Goal: Information Seeking & Learning: Learn about a topic

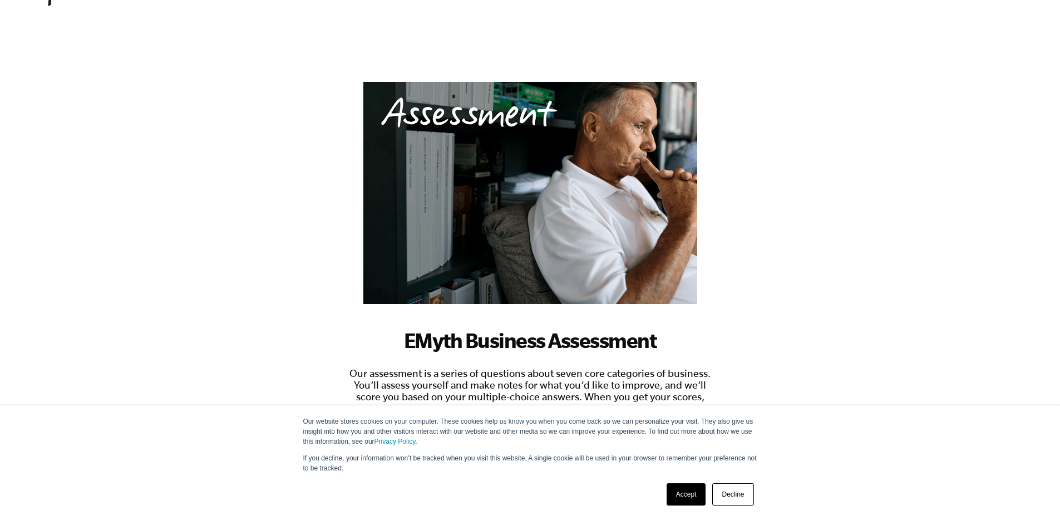
scroll to position [28, 0]
click at [698, 494] on link "Accept" at bounding box center [687, 494] width 40 height 22
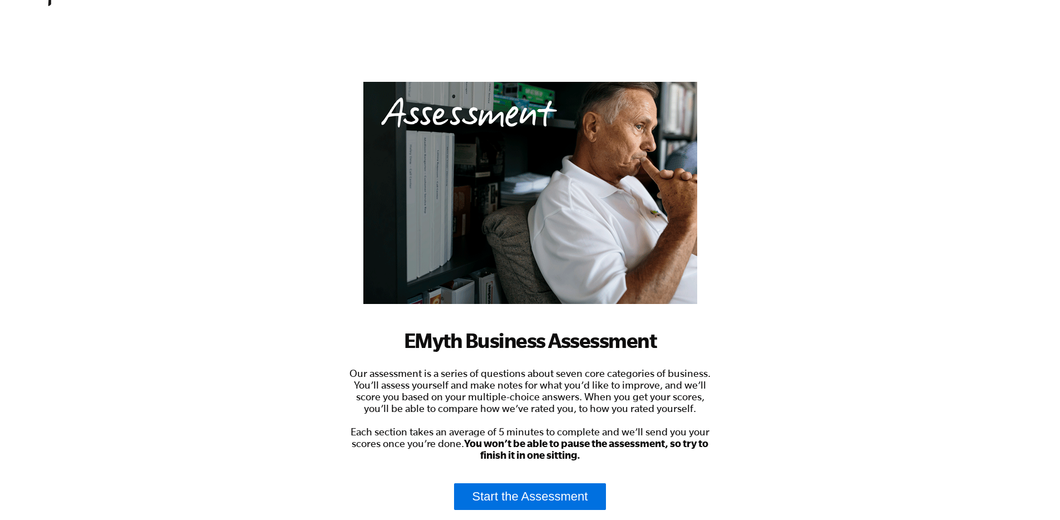
scroll to position [0, 0]
click at [543, 490] on link "Start the Assessment" at bounding box center [530, 496] width 152 height 27
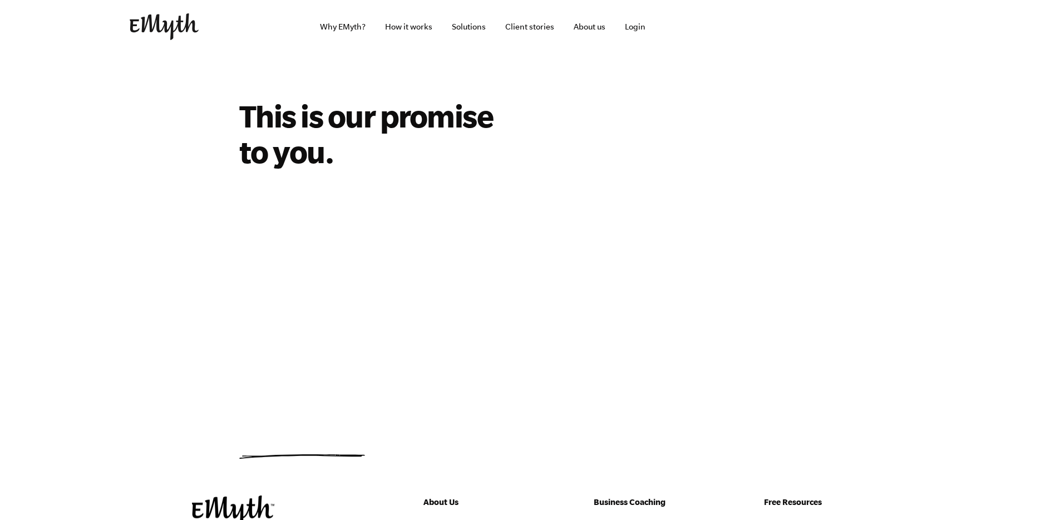
click at [175, 36] on img at bounding box center [164, 26] width 69 height 27
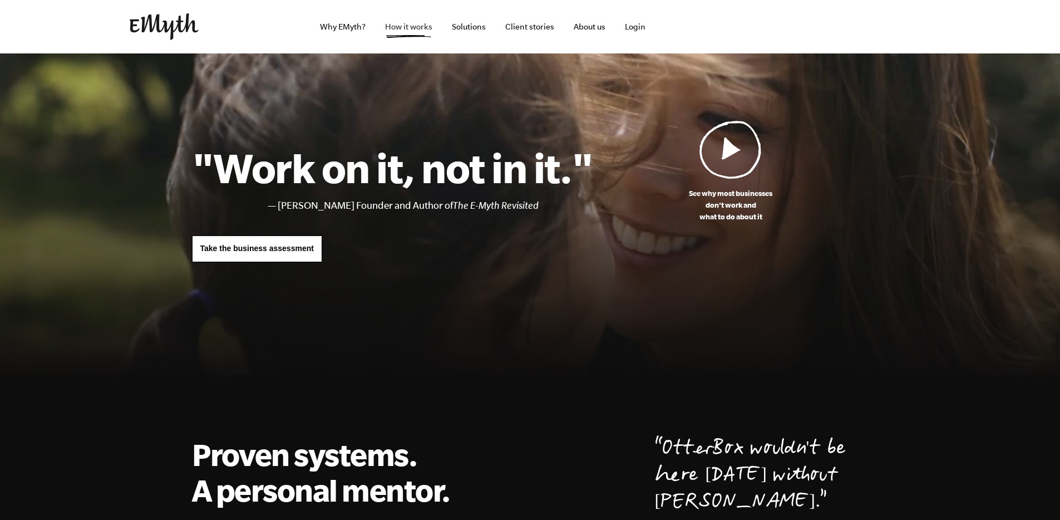
click at [422, 29] on link "How it works" at bounding box center [408, 26] width 65 height 53
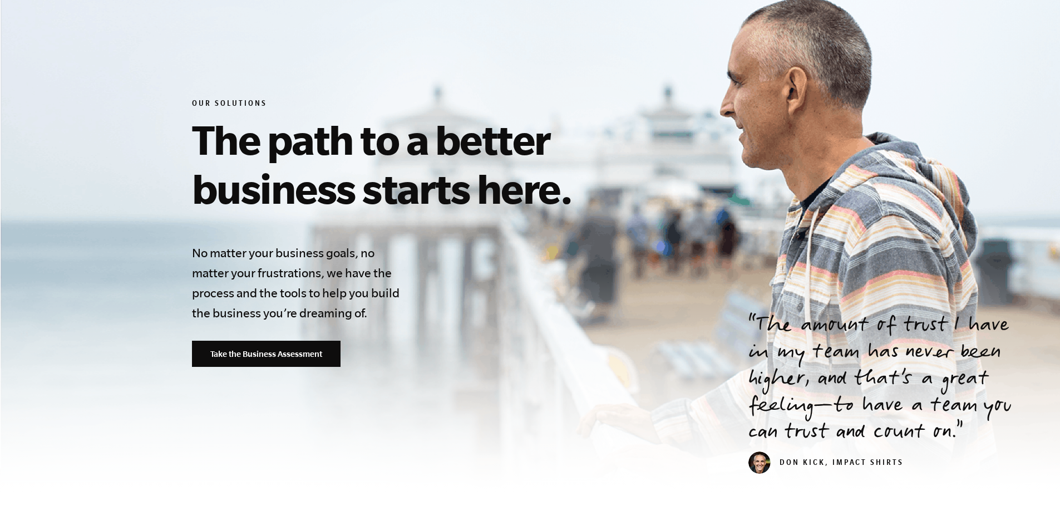
scroll to position [138, 0]
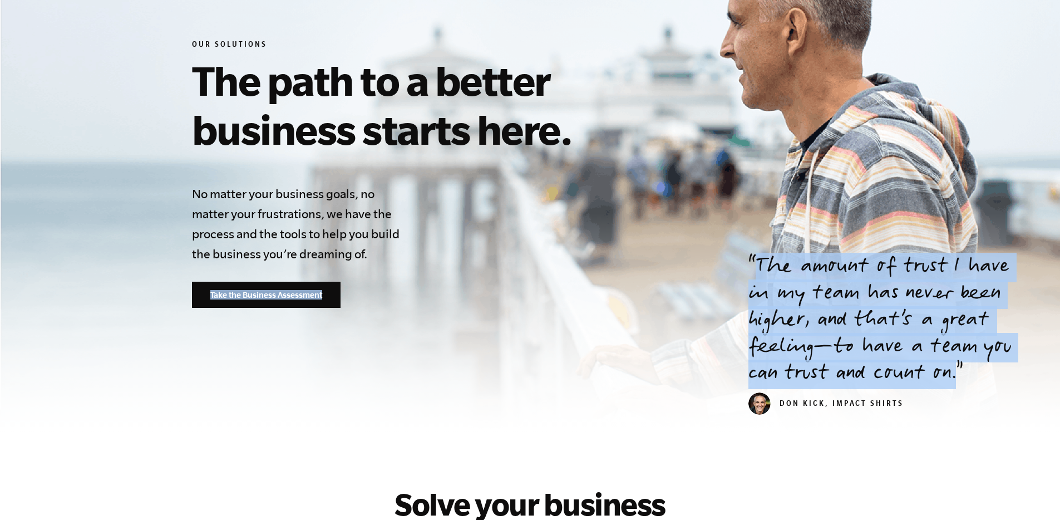
drag, startPoint x: 747, startPoint y: 259, endPoint x: 964, endPoint y: 384, distance: 249.8
click at [882, 308] on div "Our Solutions The path to a better business starts here. No matter your busines…" at bounding box center [530, 174] width 703 height 268
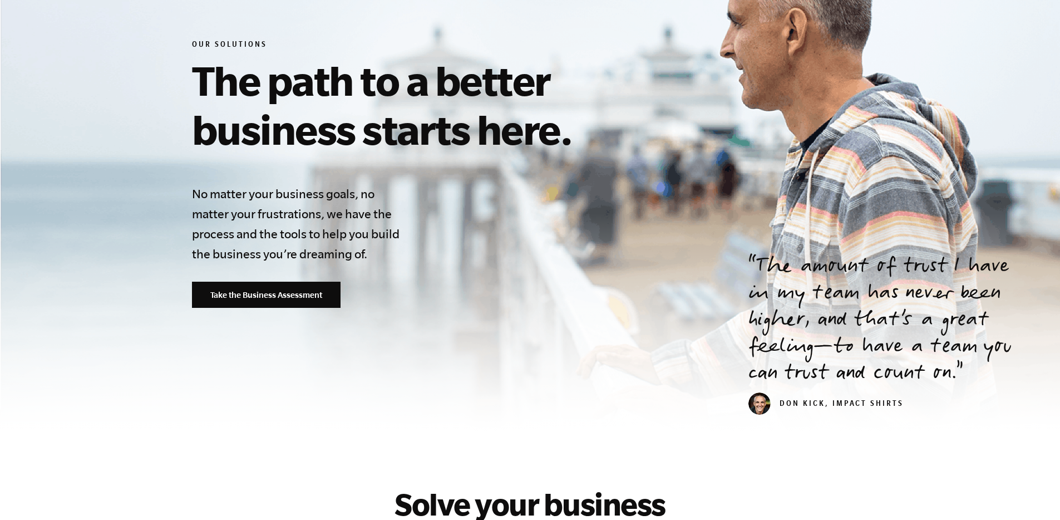
click at [374, 243] on h4 "No matter your business goals, no matter your frustrations, we have the process…" at bounding box center [299, 224] width 214 height 80
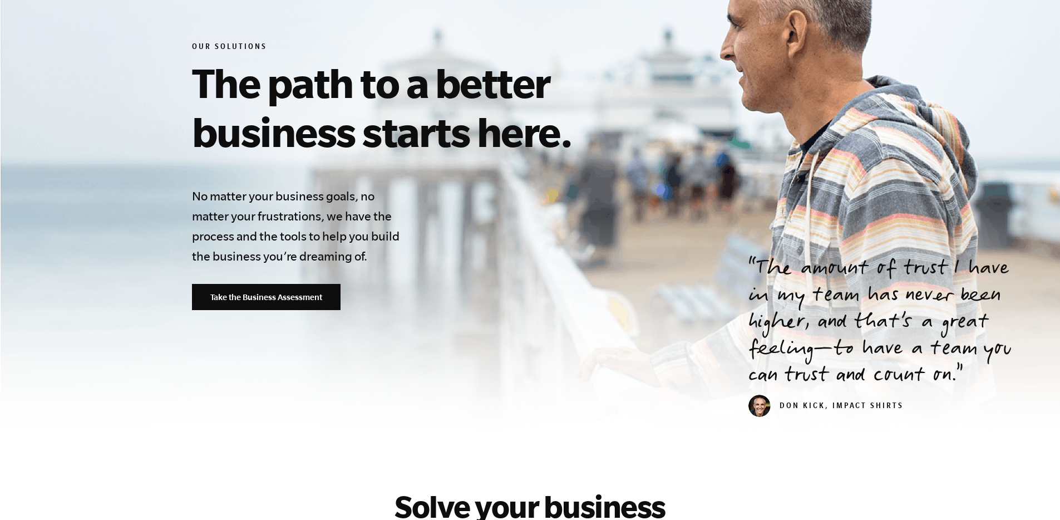
scroll to position [196, 0]
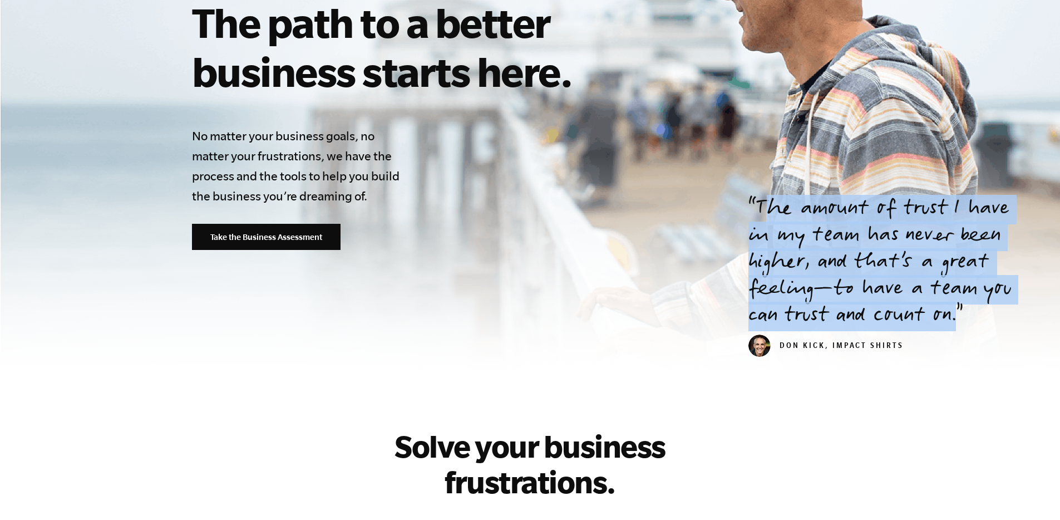
drag, startPoint x: 769, startPoint y: 204, endPoint x: 972, endPoint y: 313, distance: 230.0
click at [972, 313] on p "The amount of trust I have in my team has never been higher, and that’s a great…" at bounding box center [890, 263] width 285 height 134
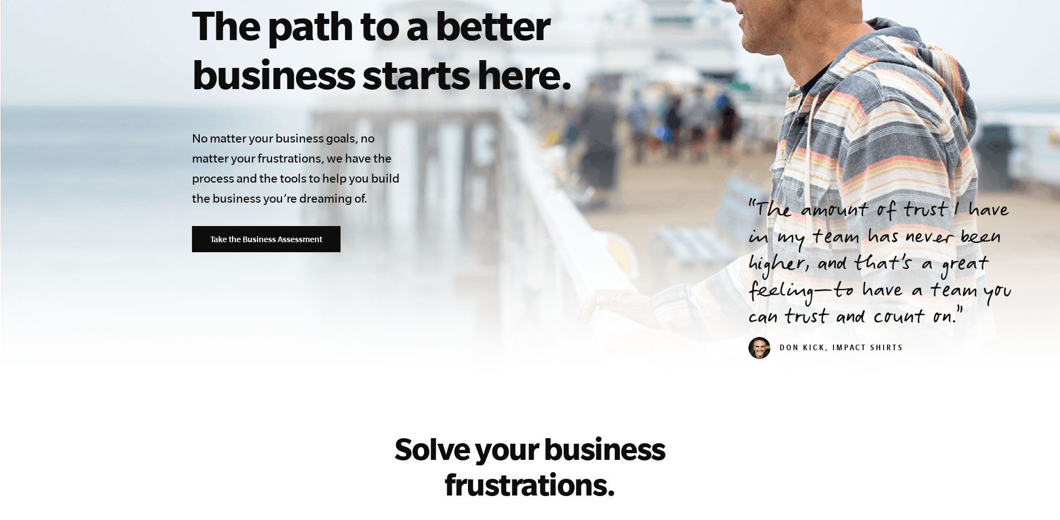
click at [562, 233] on div "Our Solutions The path to a better business starts here. No matter your busines…" at bounding box center [445, 118] width 507 height 268
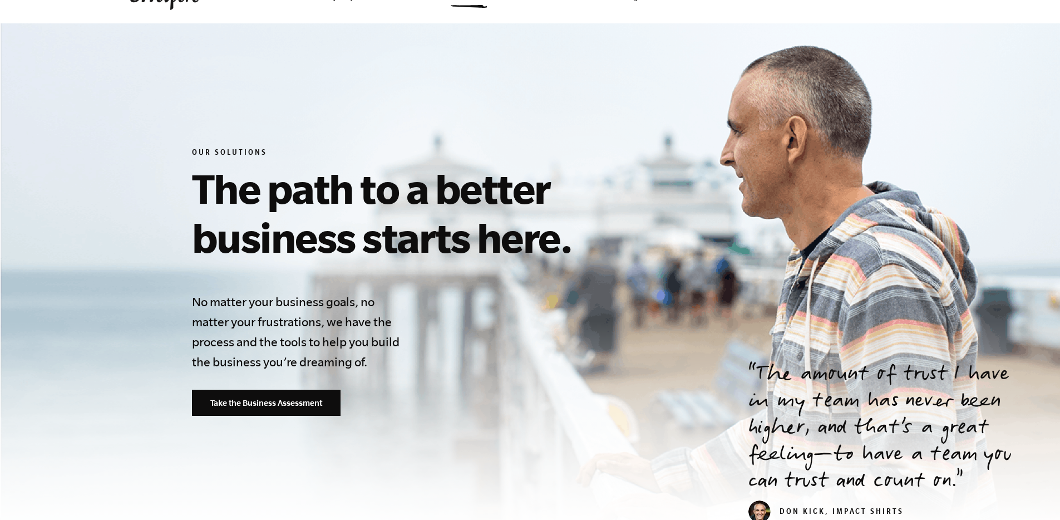
scroll to position [0, 0]
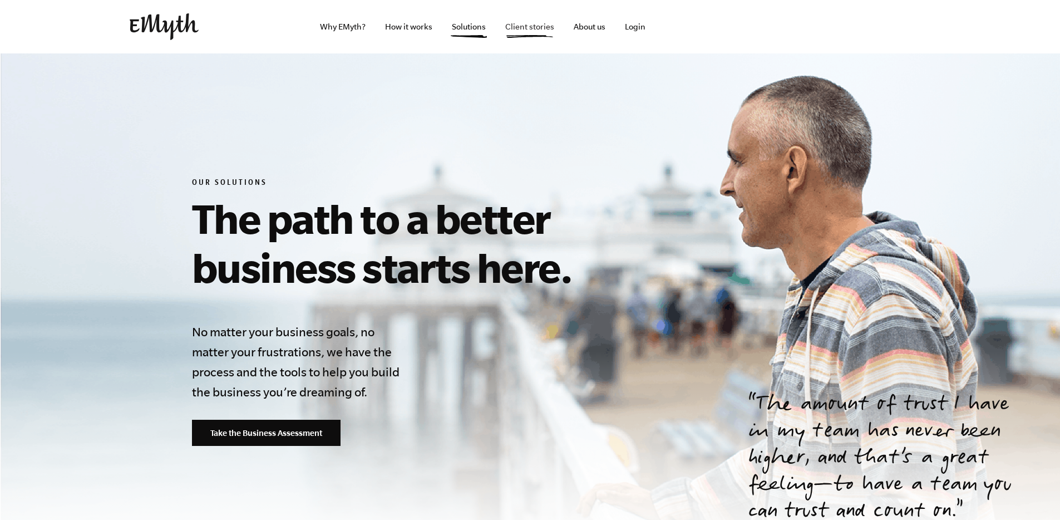
click at [526, 24] on link "Client stories" at bounding box center [529, 26] width 67 height 53
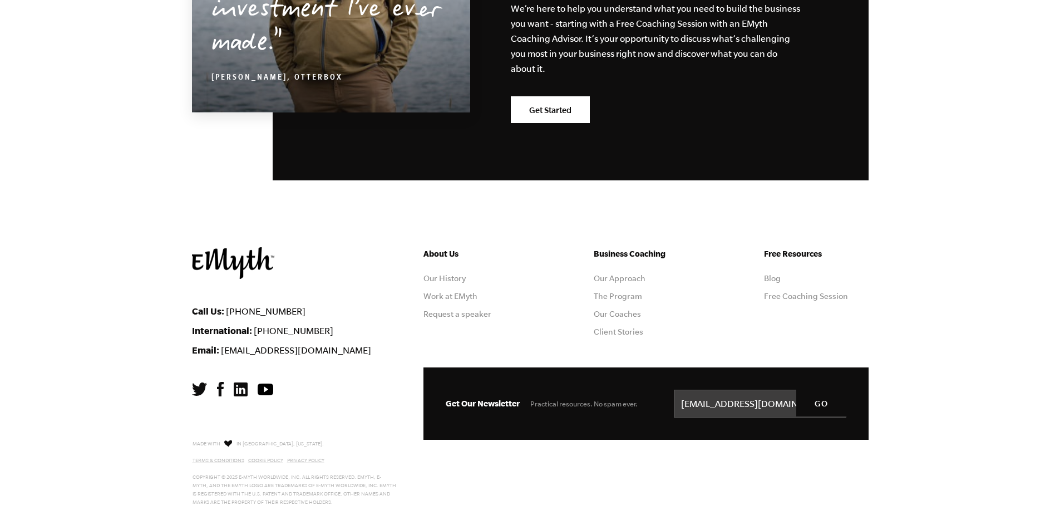
scroll to position [1346, 0]
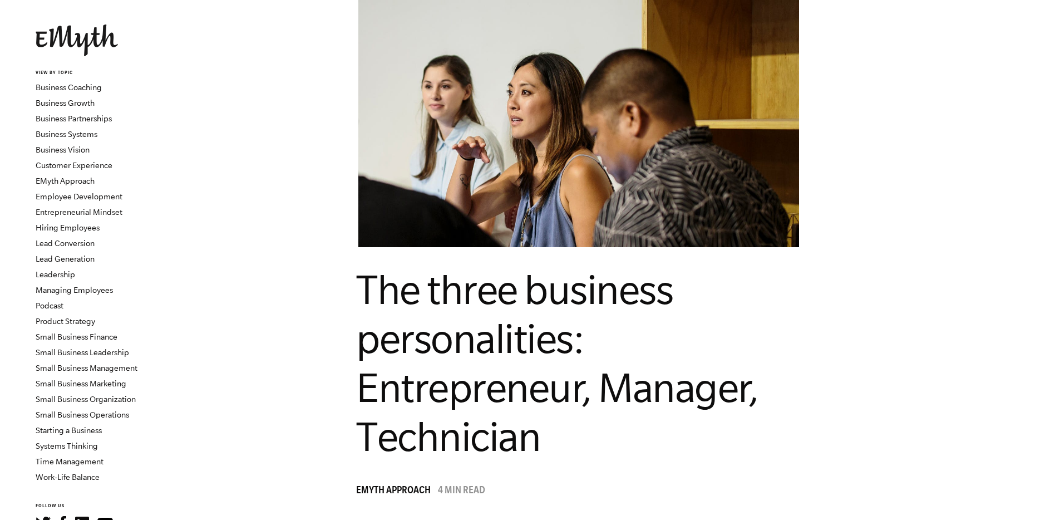
scroll to position [159, 0]
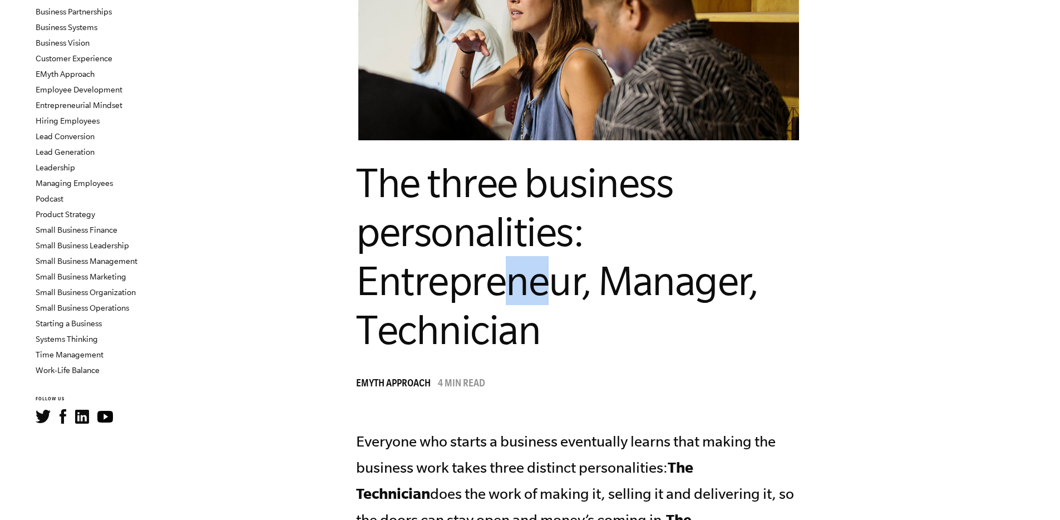
drag, startPoint x: 538, startPoint y: 290, endPoint x: 602, endPoint y: 282, distance: 64.5
click at [593, 280] on span "The three business personalities: Entrepreneur, Manager, Technician" at bounding box center [557, 256] width 402 height 193
click at [430, 333] on span "The three business personalities: Entrepreneur, Manager, Technician" at bounding box center [557, 256] width 402 height 193
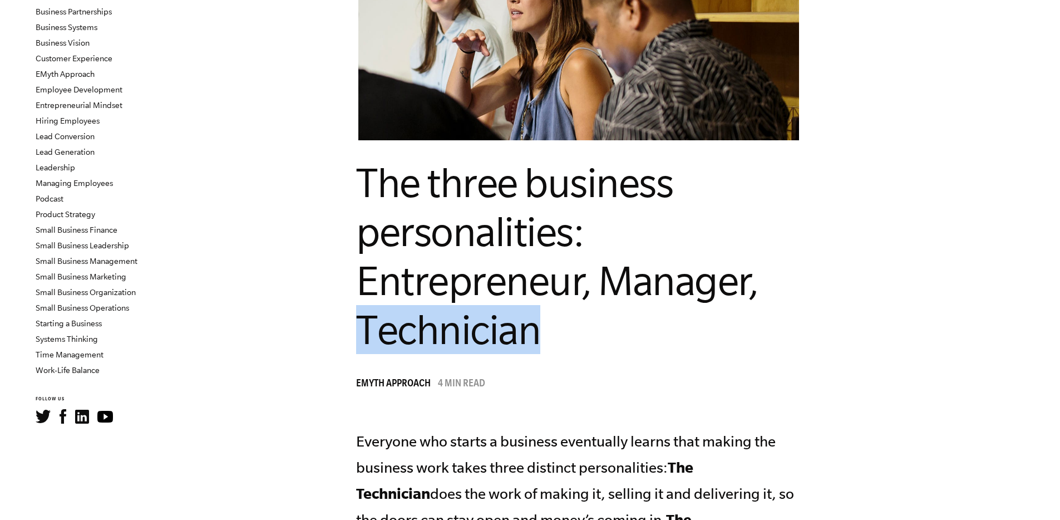
click at [430, 333] on span "The three business personalities: Entrepreneur, Manager, Technician" at bounding box center [557, 256] width 402 height 193
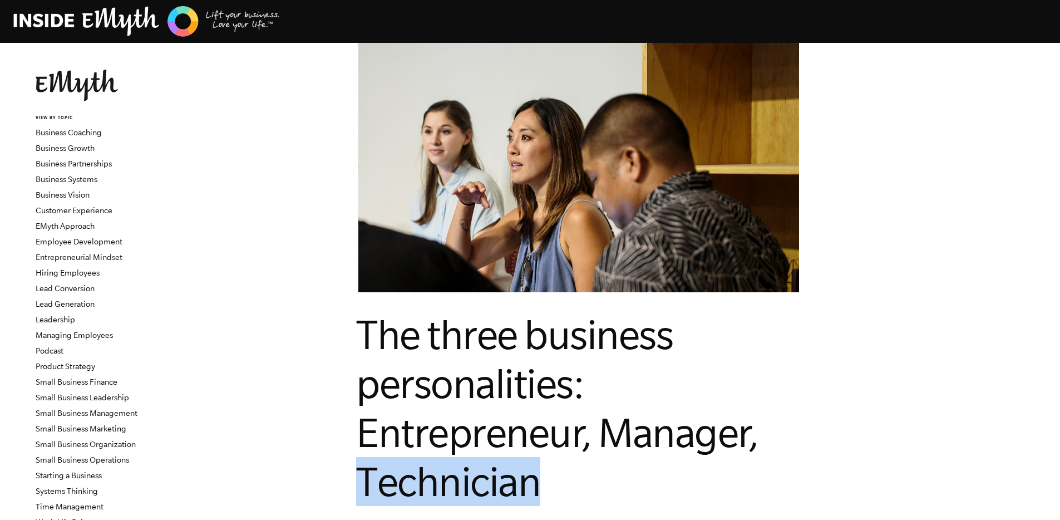
scroll to position [0, 0]
